Goal: Information Seeking & Learning: Learn about a topic

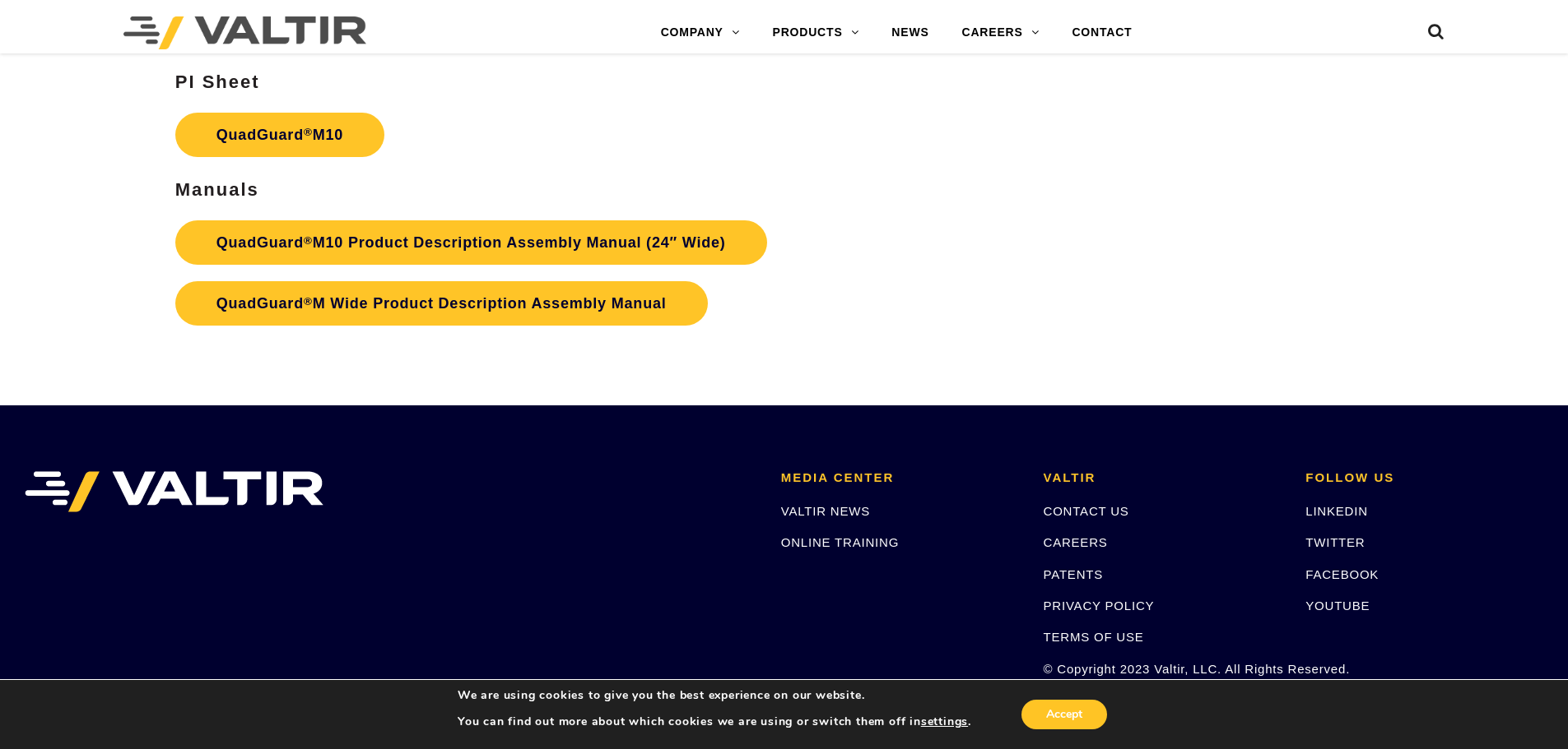
scroll to position [6252, 0]
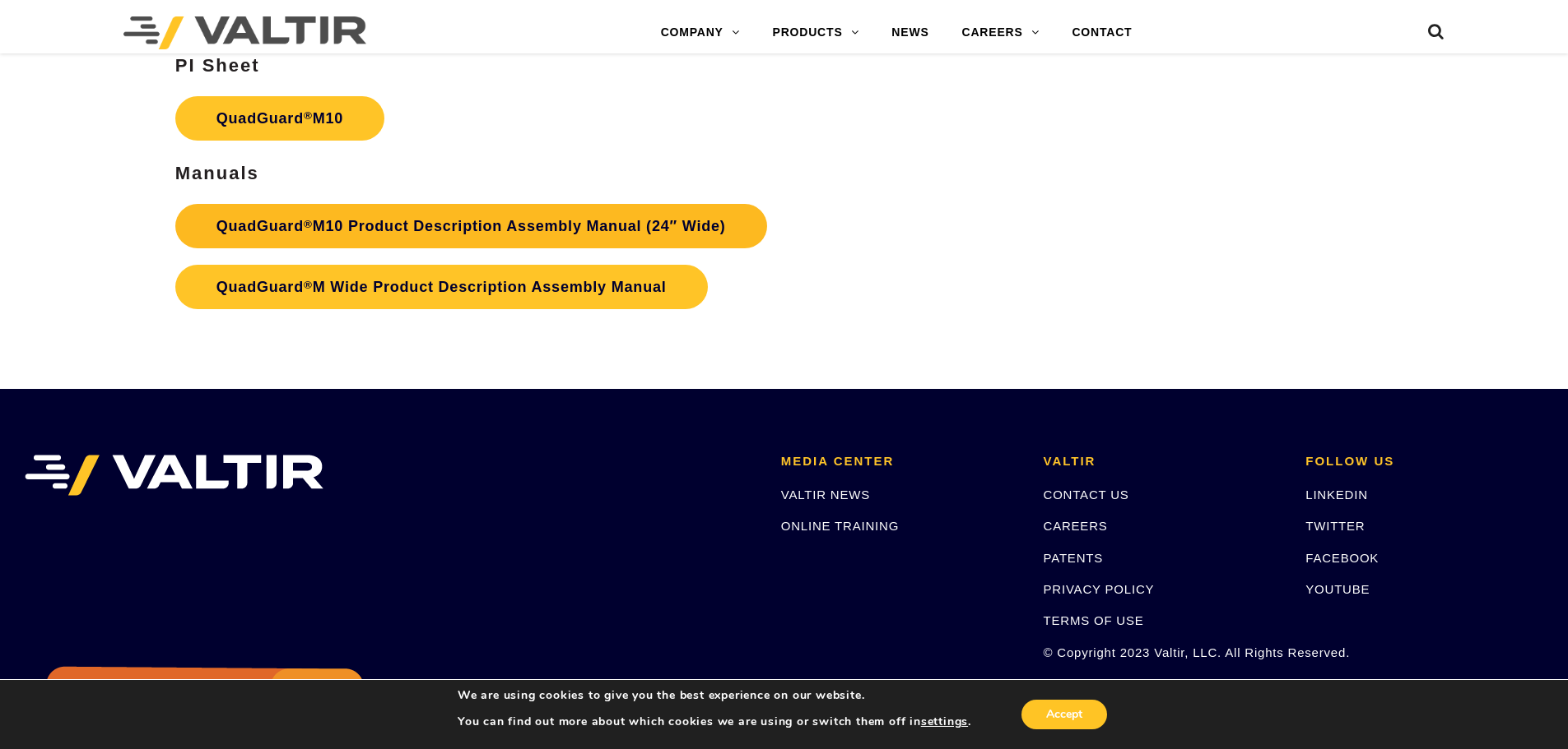
click at [442, 230] on link "QuadGuard ® M10 Product Description Assembly Manual (24″ Wide)" at bounding box center [471, 226] width 592 height 45
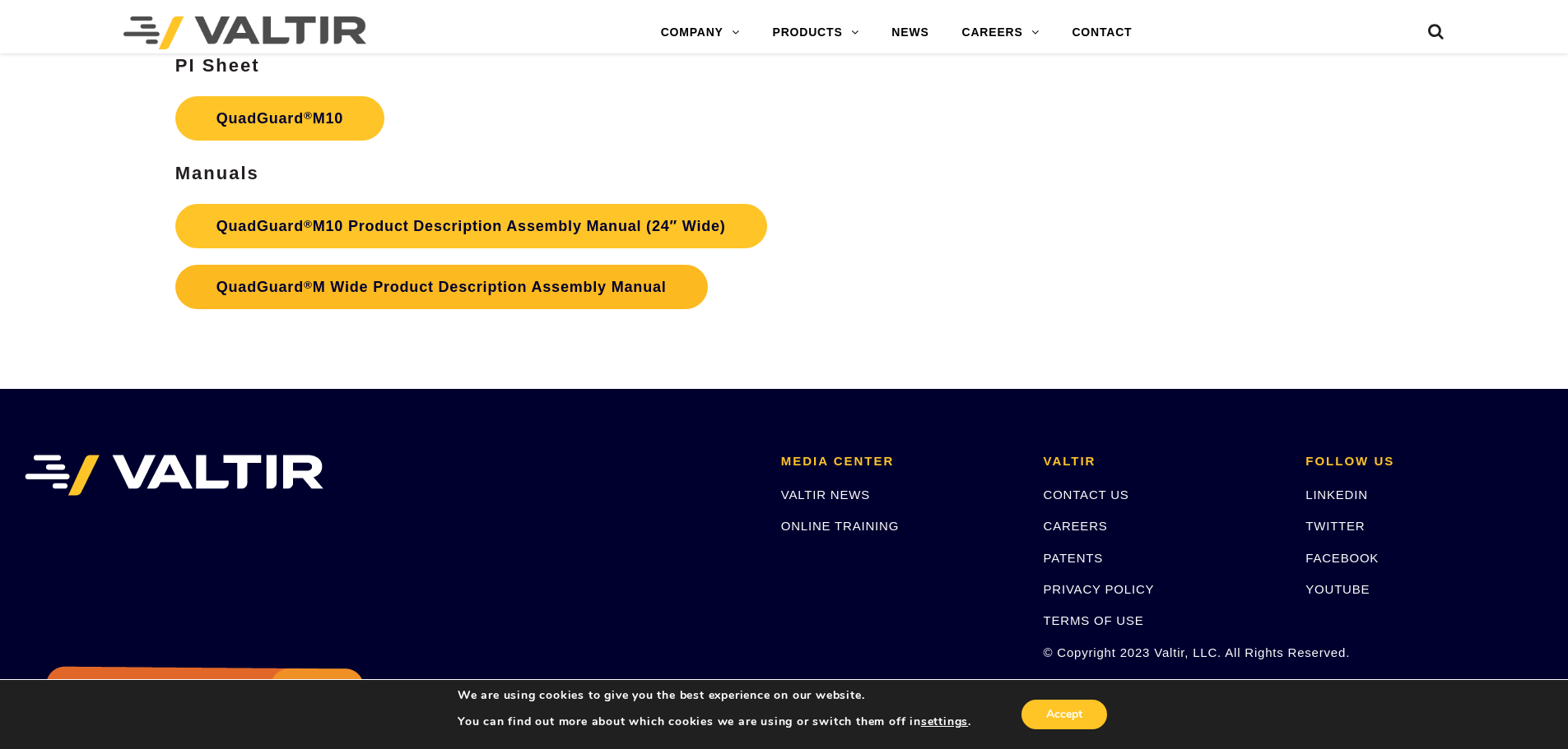
click at [502, 274] on link "QuadGuard ® M Wide Product Description Assembly Manual" at bounding box center [441, 286] width 532 height 45
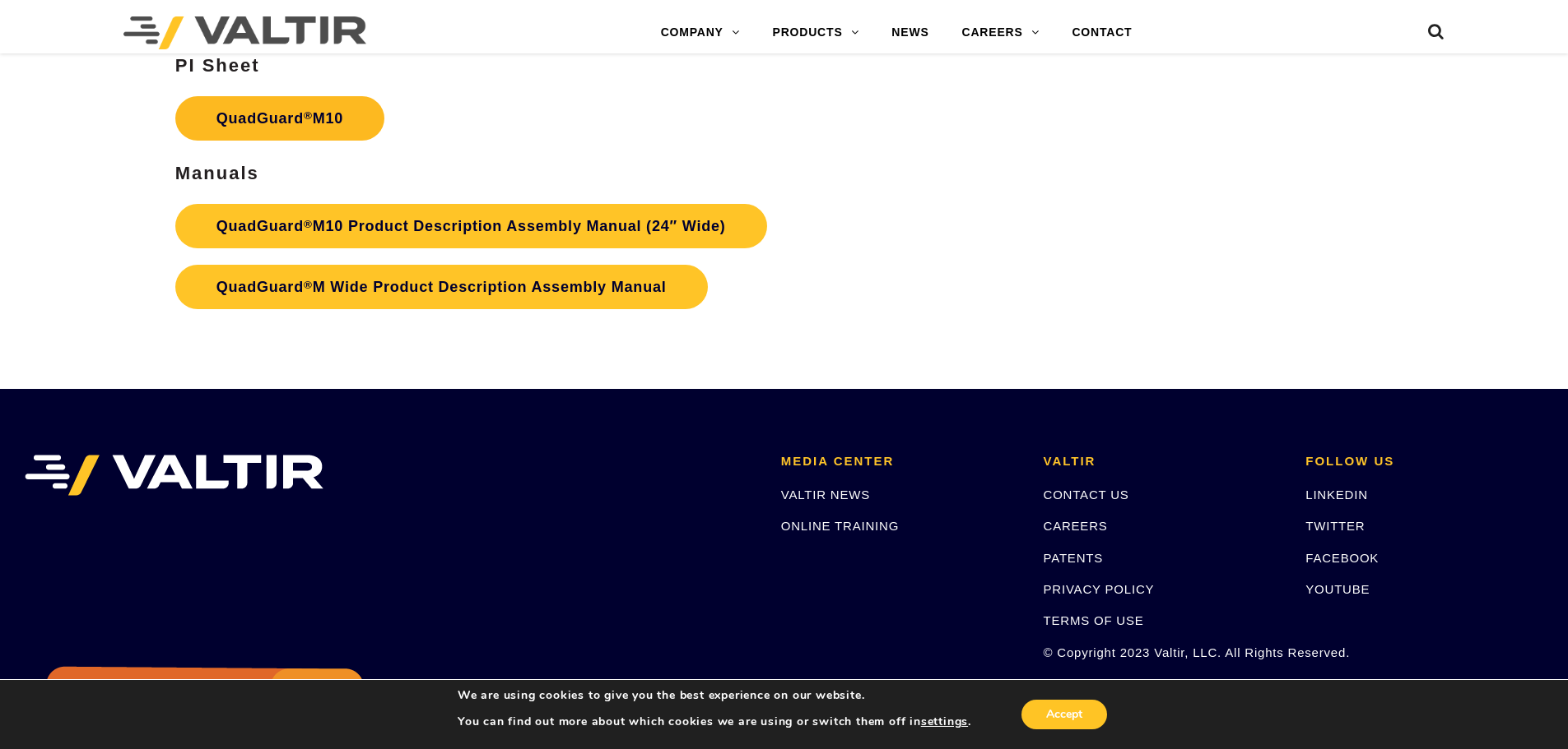
click at [265, 127] on link "QuadGuard ® M10" at bounding box center [280, 119] width 209 height 45
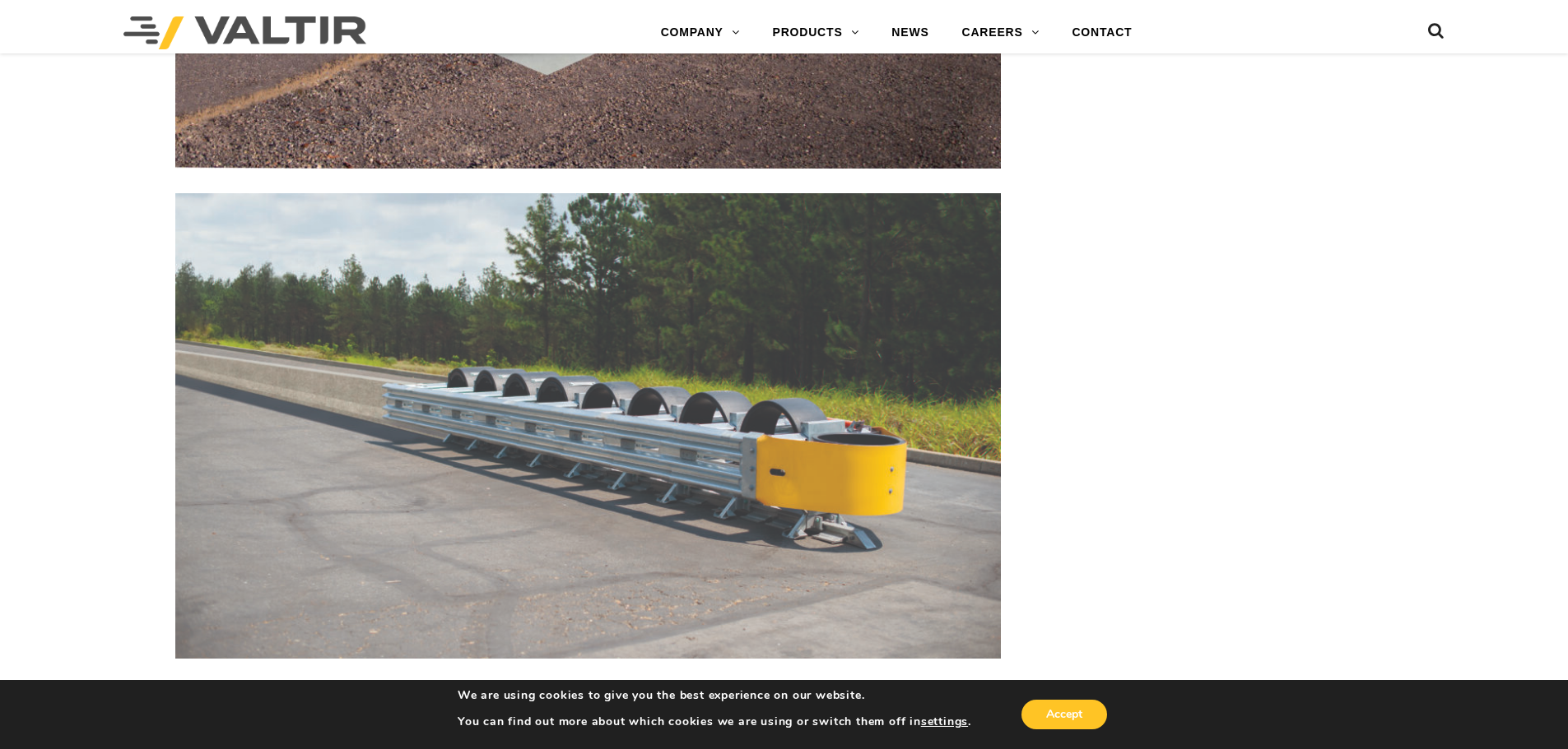
scroll to position [6677, 0]
